Goal: Find specific page/section: Find specific page/section

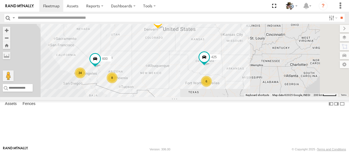
drag, startPoint x: 258, startPoint y: 90, endPoint x: 224, endPoint y: 78, distance: 36.4
click at [224, 81] on div "484 34 8 6 425 600" at bounding box center [174, 60] width 349 height 73
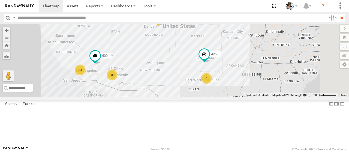
click at [164, 26] on span at bounding box center [158, 18] width 12 height 15
click at [155, 11] on link at bounding box center [148, 8] width 14 height 5
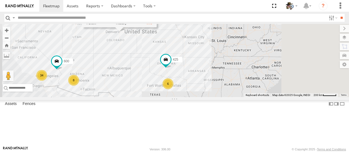
drag, startPoint x: 227, startPoint y: 79, endPoint x: 188, endPoint y: 84, distance: 39.3
click at [188, 84] on div "484 34 8 6 425 600 484 All Assets ABS [GEOGRAPHIC_DATA] 39.78758 , -104.87505 0…" at bounding box center [174, 60] width 349 height 73
